Goal: Task Accomplishment & Management: Complete application form

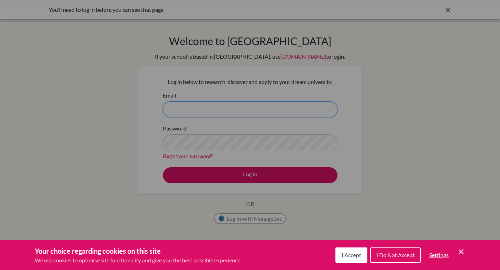
type input "gdewez@isbreda.com"
click at [395, 255] on span "I Do Not Accept" at bounding box center [396, 255] width 38 height 7
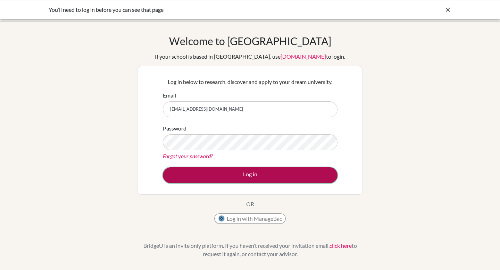
click at [238, 177] on button "Log in" at bounding box center [250, 175] width 175 height 16
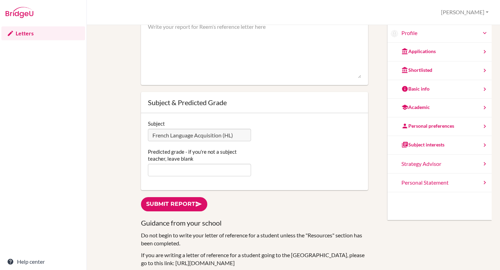
scroll to position [11, 0]
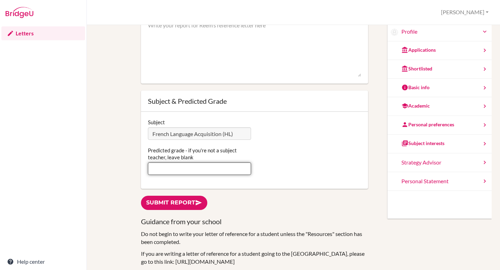
click at [160, 163] on input "Predicted grade - if you're not a subject teacher, leave blank" at bounding box center [199, 169] width 103 height 13
type input "6"
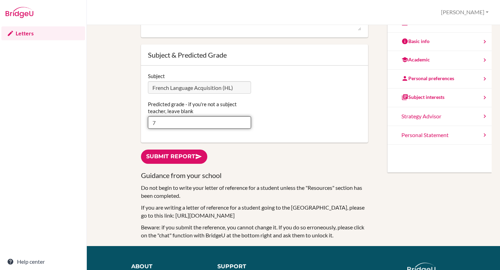
scroll to position [81, 0]
type input "7"
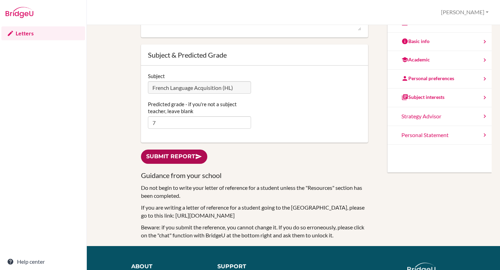
click at [168, 152] on link "Submit report" at bounding box center [174, 157] width 66 height 14
